Goal: Task Accomplishment & Management: Use online tool/utility

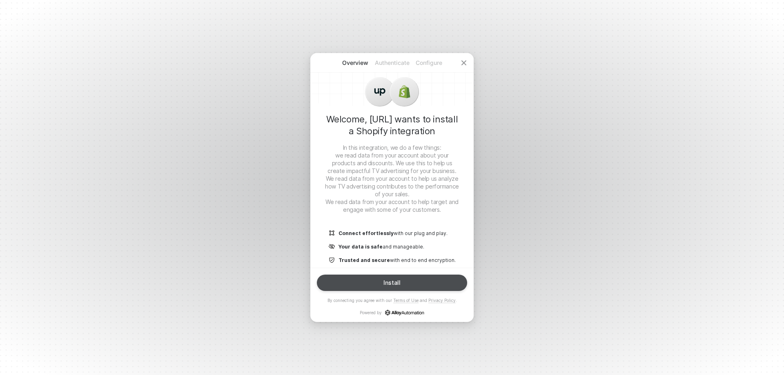
click at [400, 286] on button "Install" at bounding box center [392, 283] width 150 height 16
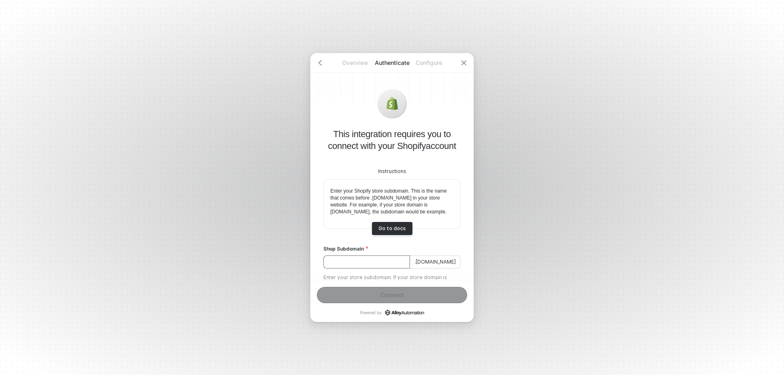
click at [388, 269] on input "Shop Subdomain" at bounding box center [366, 262] width 87 height 13
type input "newtonbaby"
click at [399, 294] on div "Connect" at bounding box center [392, 295] width 24 height 7
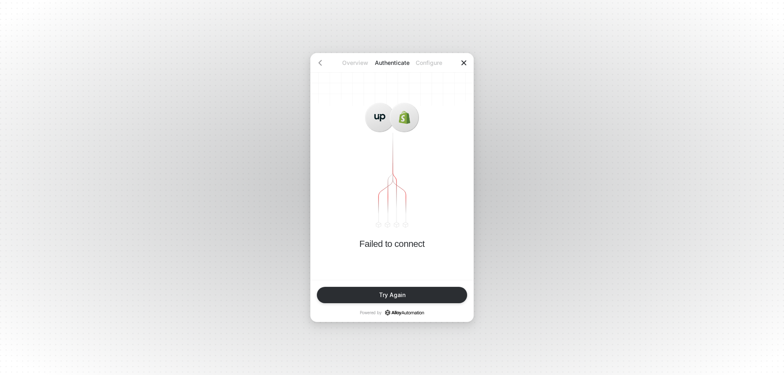
click at [464, 64] on icon "icon-close" at bounding box center [463, 63] width 7 height 7
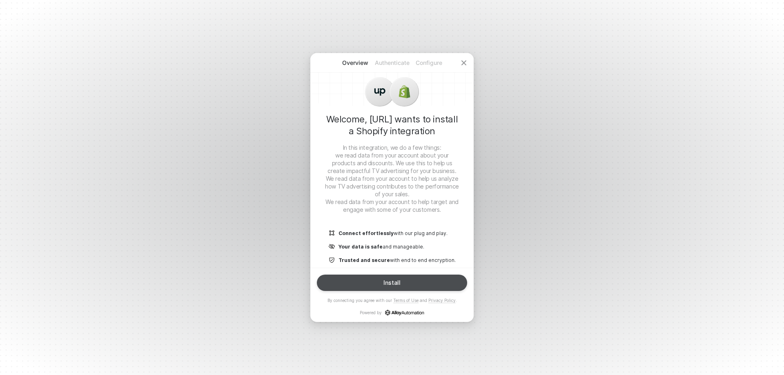
click at [407, 282] on button "Install" at bounding box center [392, 283] width 150 height 16
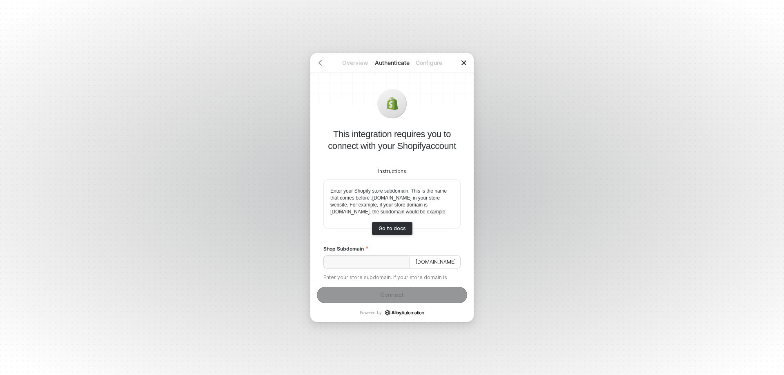
click at [463, 61] on icon "icon-close" at bounding box center [463, 63] width 7 height 7
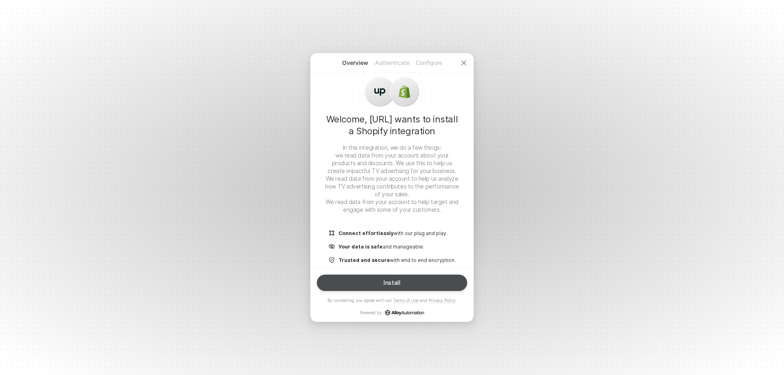
click at [400, 278] on button "Install" at bounding box center [392, 283] width 150 height 16
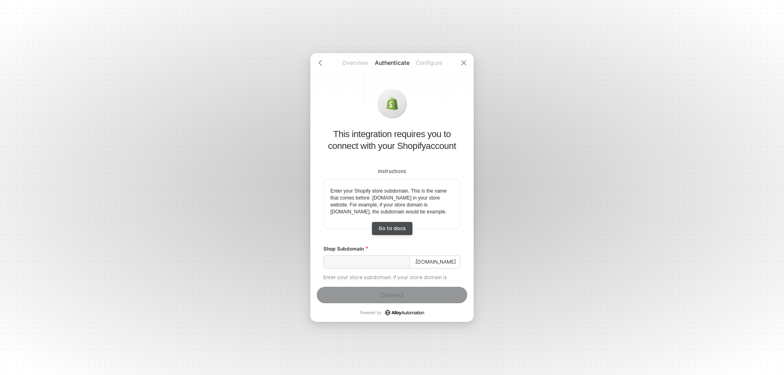
click at [393, 231] on div "Go to docs" at bounding box center [391, 228] width 27 height 6
click at [403, 268] on input "Shop Subdomain" at bounding box center [366, 262] width 87 height 13
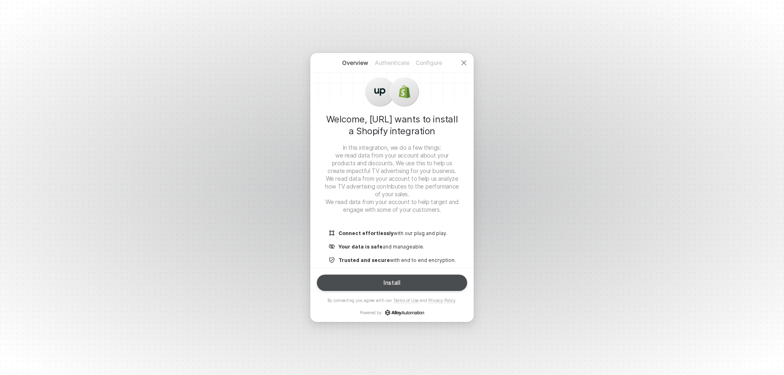
click at [424, 278] on button "Install" at bounding box center [392, 283] width 150 height 16
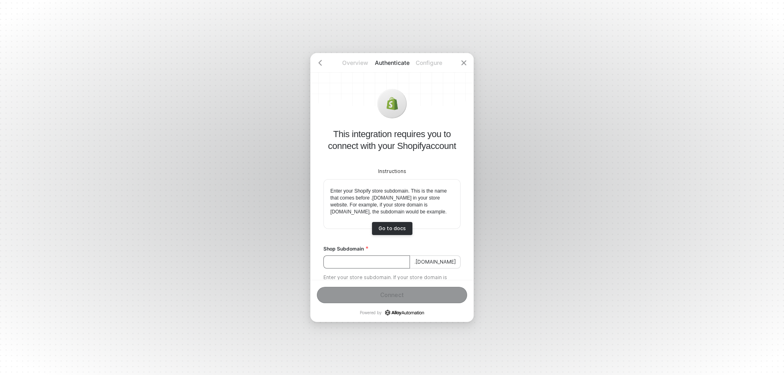
click at [396, 269] on input "Shop Subdomain" at bounding box center [366, 262] width 87 height 13
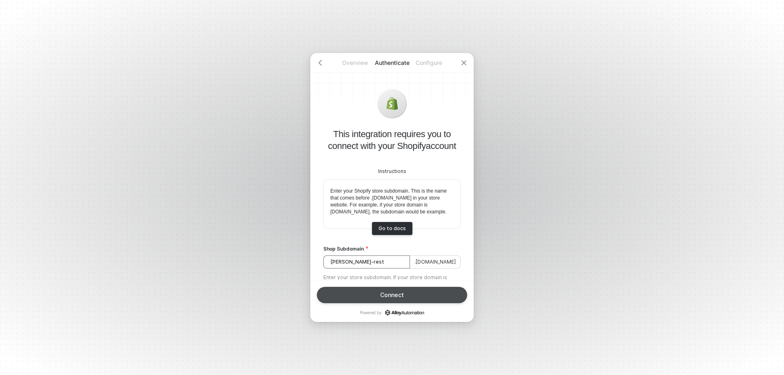
type input "newton-rest"
click at [438, 299] on button "Connect" at bounding box center [392, 295] width 150 height 16
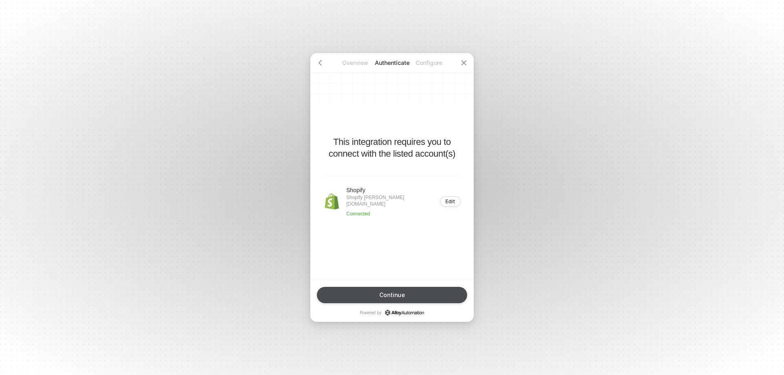
click at [385, 293] on div "Continue" at bounding box center [392, 295] width 26 height 7
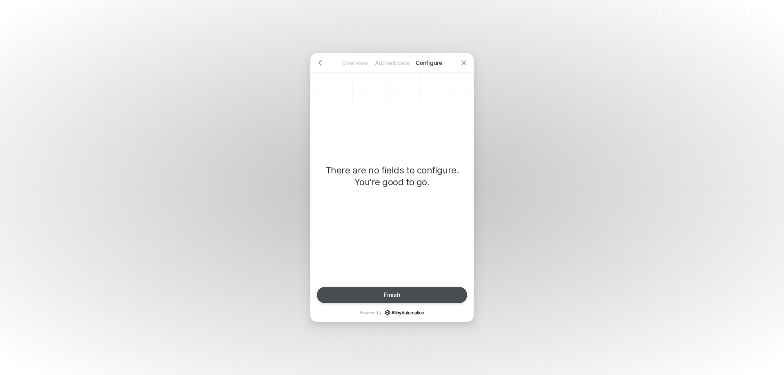
click at [419, 291] on button "Finish" at bounding box center [392, 295] width 150 height 16
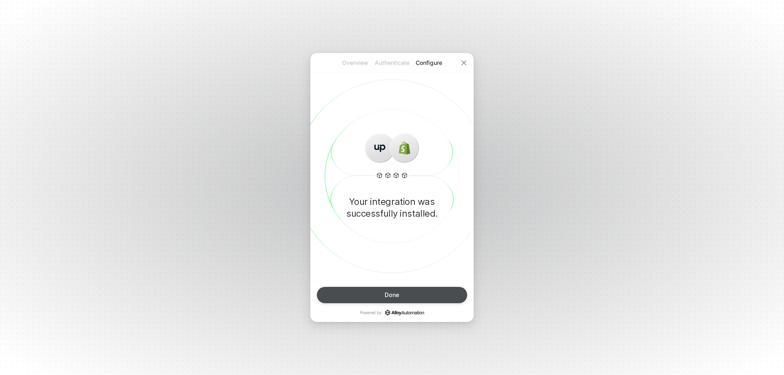
click at [442, 296] on button "Done" at bounding box center [392, 295] width 150 height 16
click at [384, 294] on button "Done" at bounding box center [392, 295] width 150 height 16
